Goal: Check status

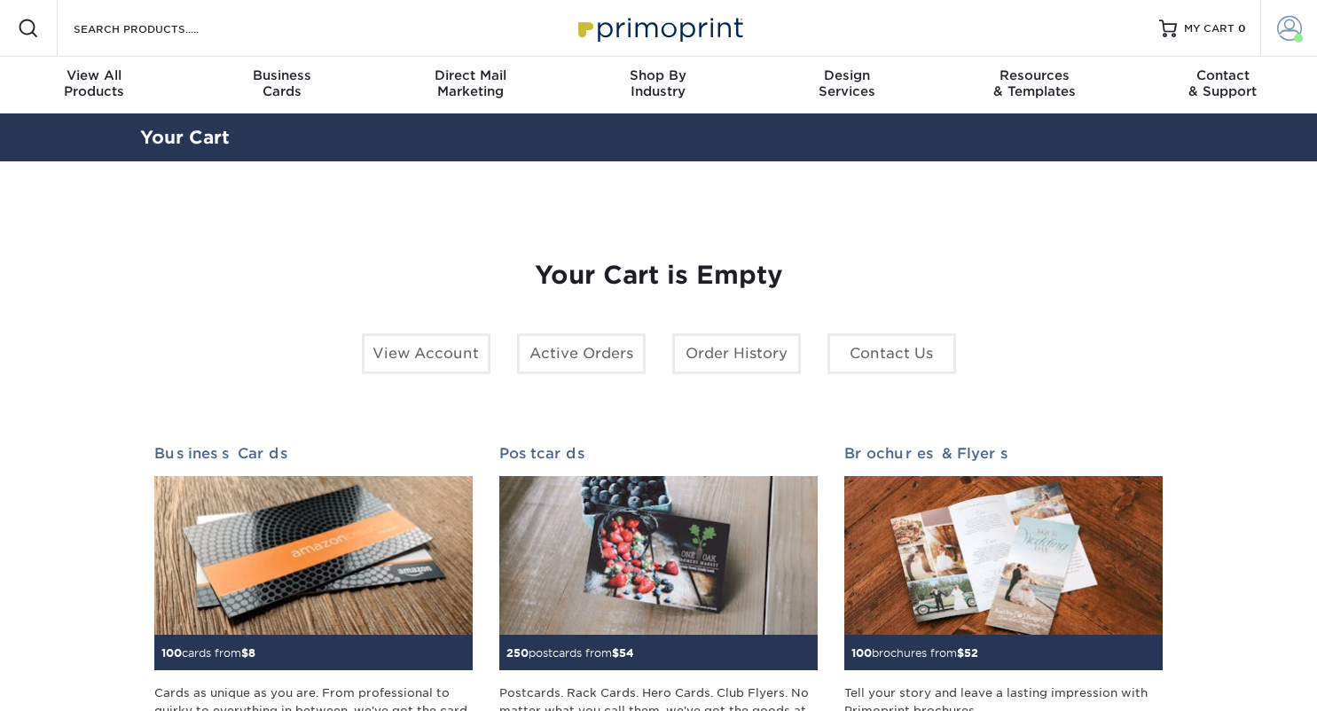
click at [1297, 22] on span at bounding box center [1289, 28] width 25 height 25
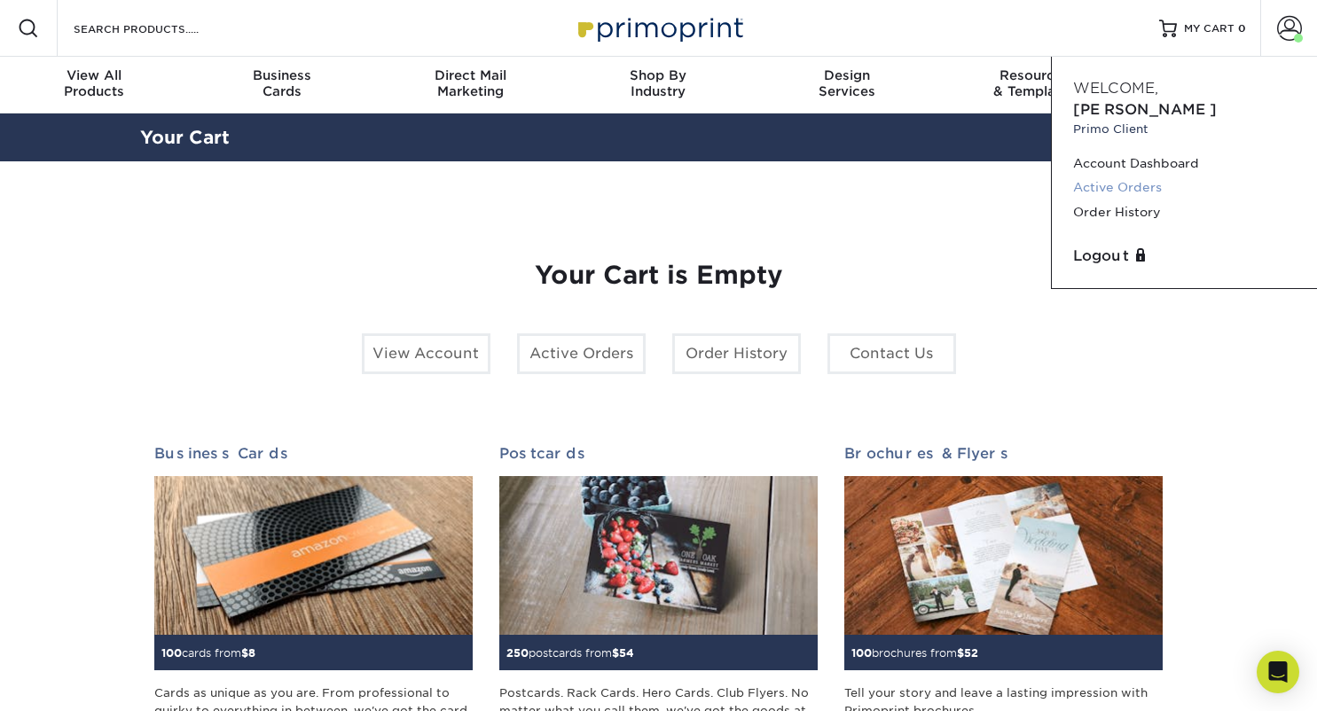
click at [1128, 176] on link "Active Orders" at bounding box center [1184, 188] width 223 height 24
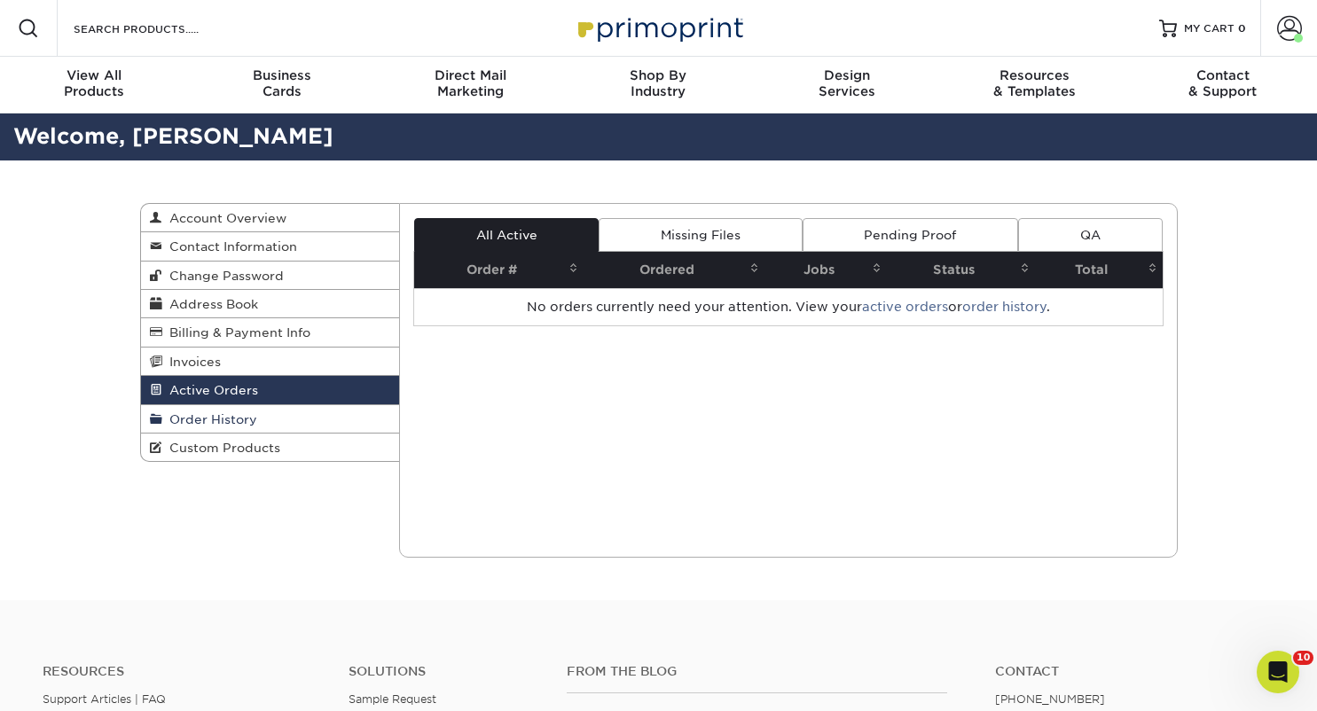
click at [349, 416] on link "Order History" at bounding box center [270, 419] width 259 height 28
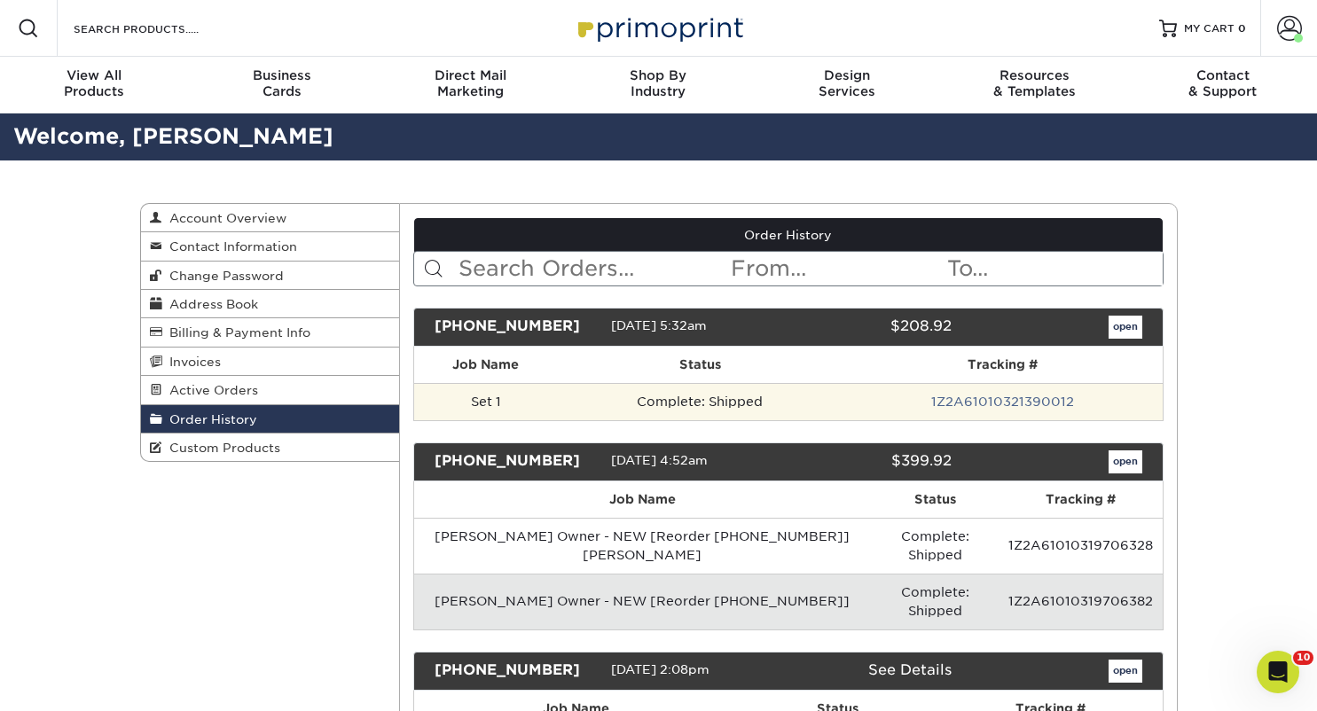
click at [875, 385] on td "1Z2A61010321390012" at bounding box center [1002, 401] width 319 height 37
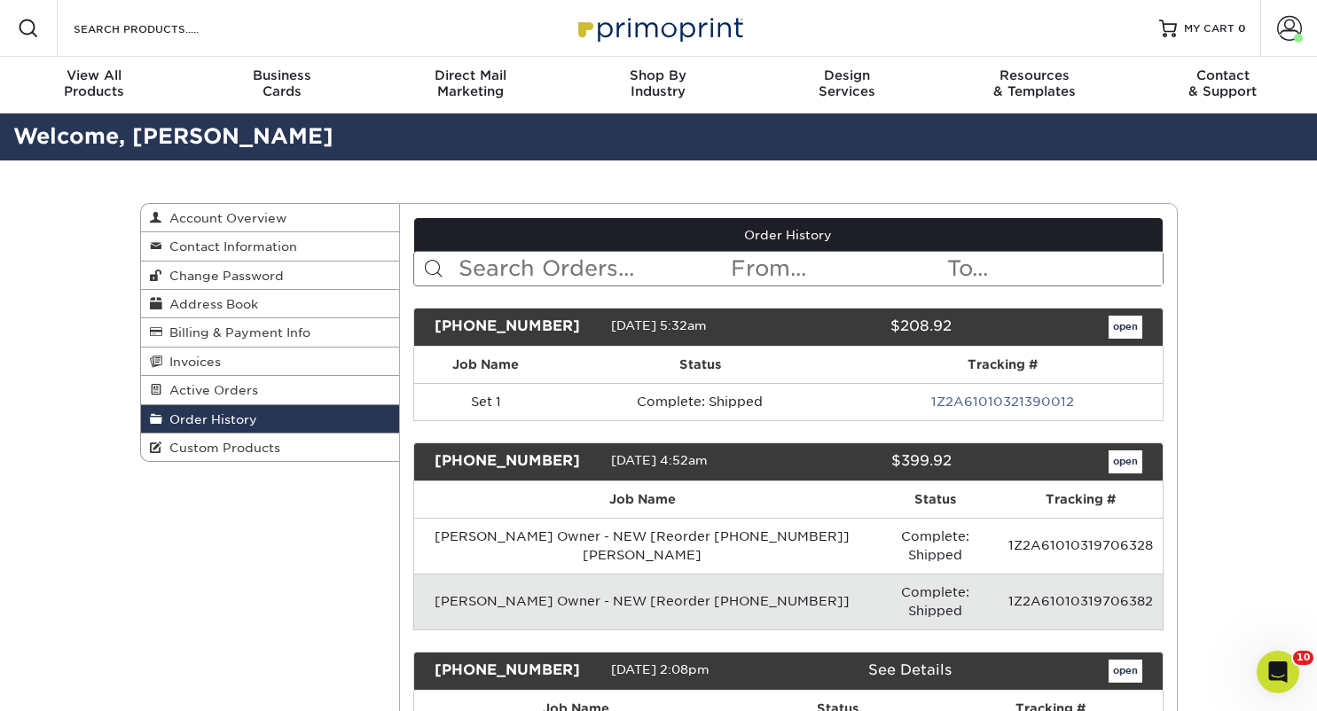
click at [542, 327] on div "25930-53266-933" at bounding box center [516, 327] width 190 height 23
click at [1128, 323] on link "open" at bounding box center [1126, 327] width 34 height 23
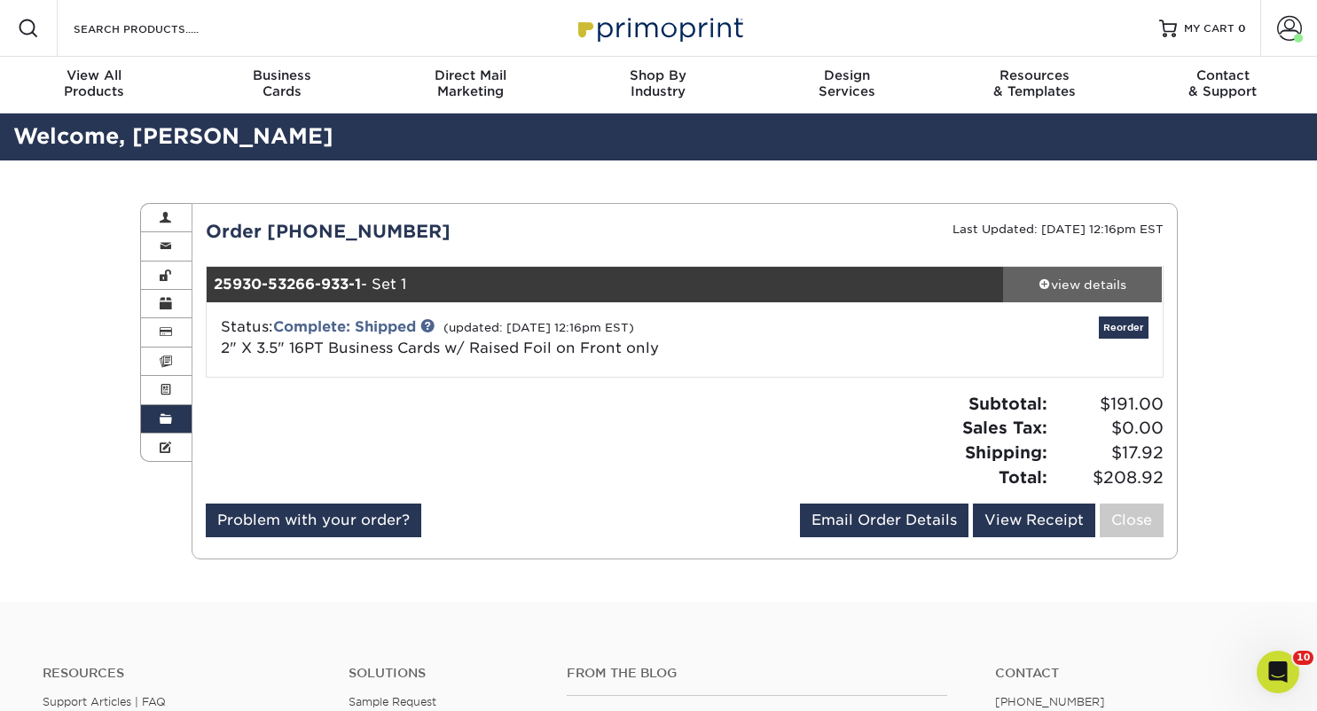
click at [1096, 280] on div "view details" at bounding box center [1083, 285] width 160 height 18
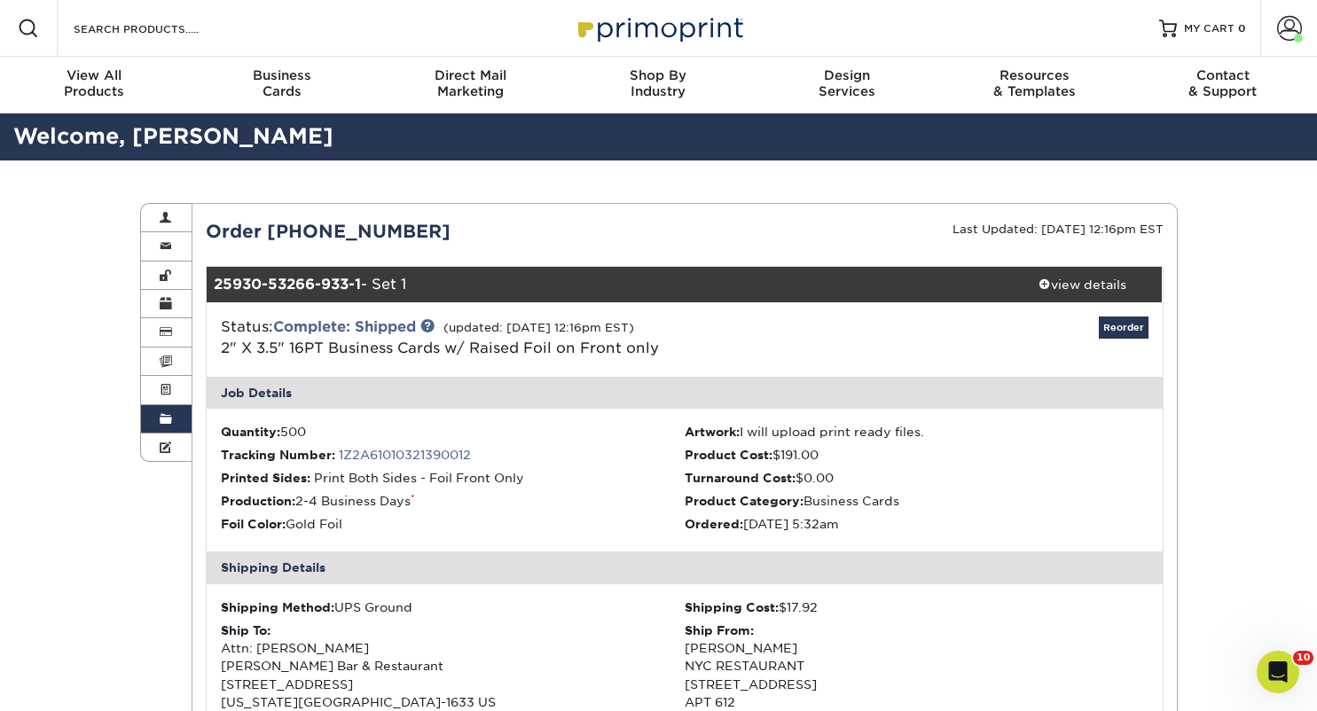
click at [609, 532] on li "Foil Color: Gold Foil" at bounding box center [453, 524] width 464 height 18
